Goal: Understand process/instructions

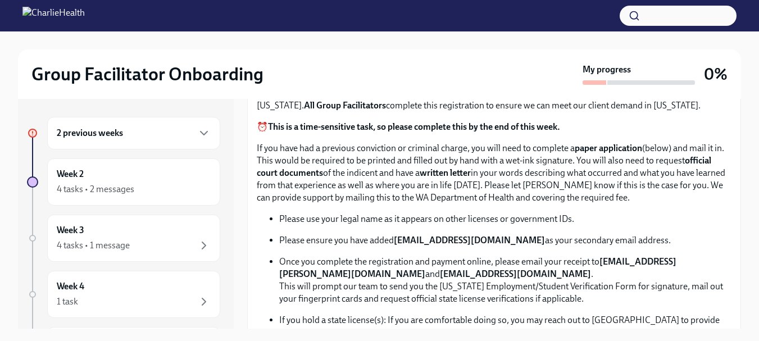
scroll to position [562, 0]
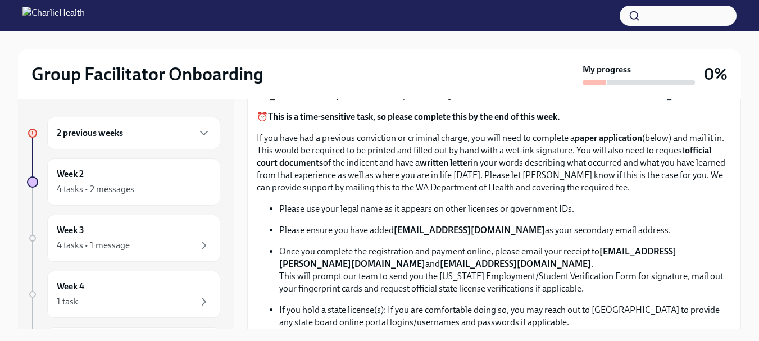
click at [357, 209] on p "Please use your legal name as it appears on other licenses or government IDs." at bounding box center [505, 209] width 452 height 12
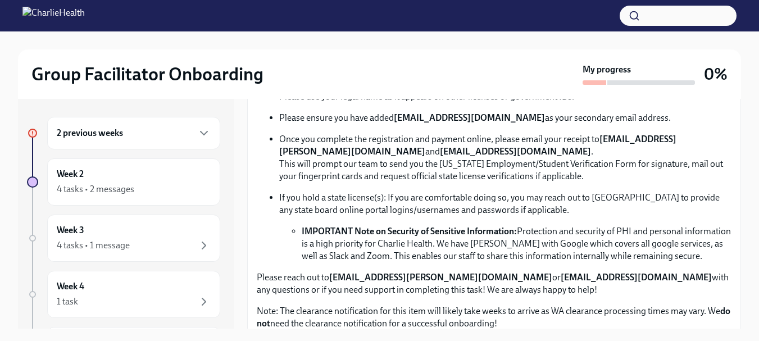
scroll to position [730, 0]
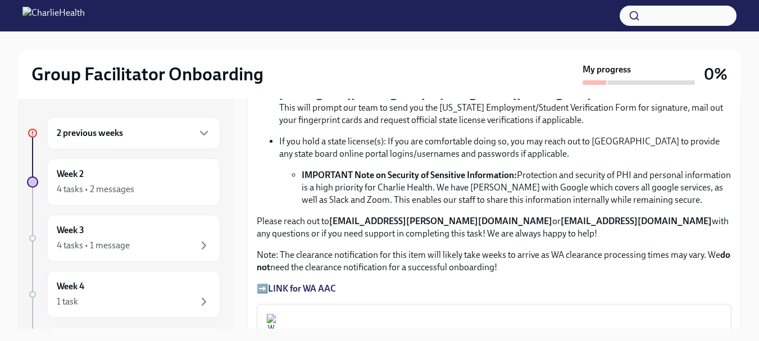
click at [378, 194] on li "IMPORTANT Note on Security of Sensitive Information: Protection and security of…" at bounding box center [517, 187] width 430 height 37
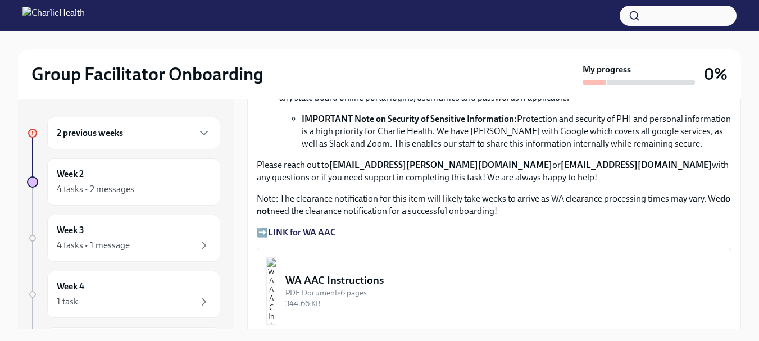
click at [320, 227] on strong "LINK for WA AAC" at bounding box center [302, 232] width 68 height 11
